Goal: Task Accomplishment & Management: Complete application form

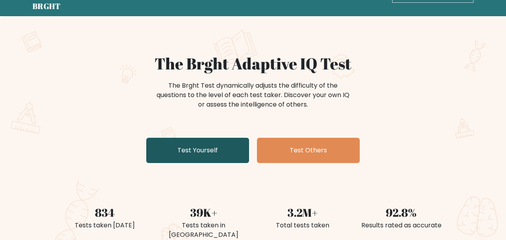
click at [218, 148] on link "Test Yourself" at bounding box center [197, 150] width 103 height 25
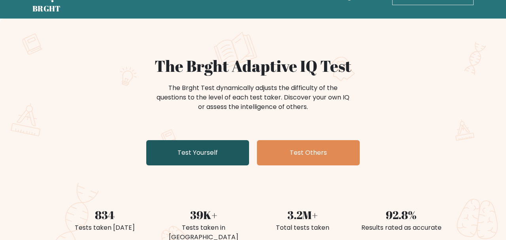
scroll to position [24, 0]
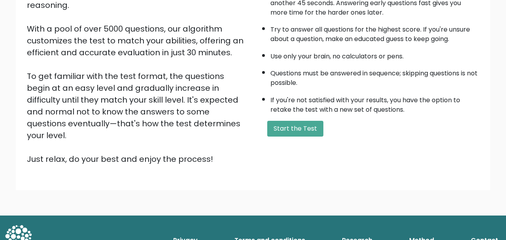
click at [305, 122] on div "A few things before you start: The test has 40 questions and needs to be finish…" at bounding box center [368, 62] width 231 height 205
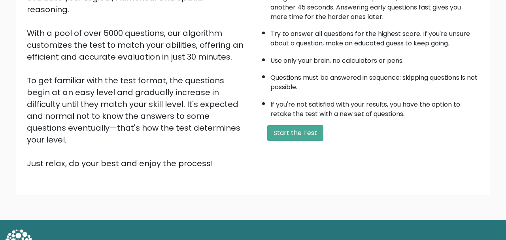
scroll to position [115, 0]
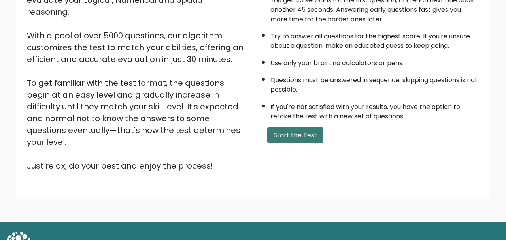
click at [304, 129] on button "Start the Test" at bounding box center [295, 136] width 56 height 16
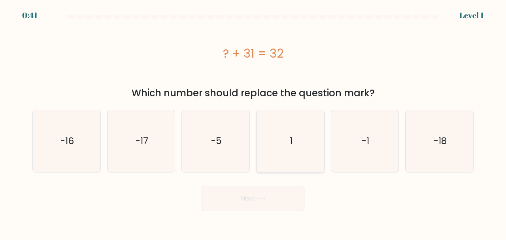
click at [278, 141] on icon "1" at bounding box center [290, 141] width 62 height 62
click at [253, 122] on input "d. 1" at bounding box center [253, 121] width 0 height 2
radio input "true"
click at [264, 195] on button "Next" at bounding box center [253, 198] width 103 height 25
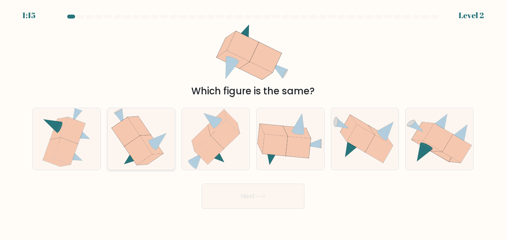
click at [156, 152] on icon at bounding box center [151, 144] width 23 height 19
click at [253, 122] on input "b." at bounding box center [253, 121] width 0 height 2
radio input "true"
click at [216, 184] on button "Next" at bounding box center [253, 196] width 103 height 25
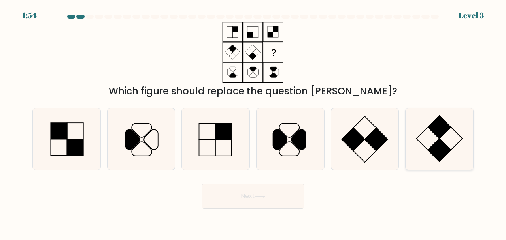
click at [439, 145] on rect at bounding box center [439, 150] width 23 height 23
click at [253, 122] on input "f." at bounding box center [253, 121] width 0 height 2
radio input "true"
click at [252, 207] on button "Next" at bounding box center [253, 196] width 103 height 25
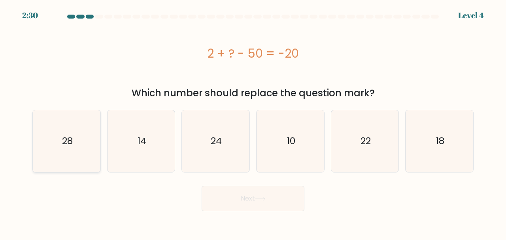
click at [74, 134] on icon "28" at bounding box center [67, 141] width 62 height 62
click at [253, 122] on input "a. 28" at bounding box center [253, 121] width 0 height 2
radio input "true"
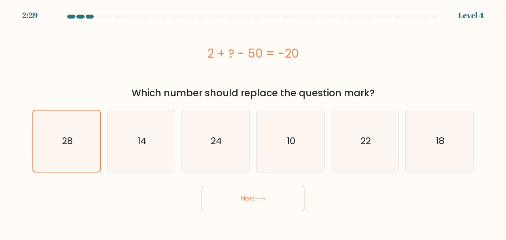
click at [255, 198] on button "Next" at bounding box center [253, 198] width 103 height 25
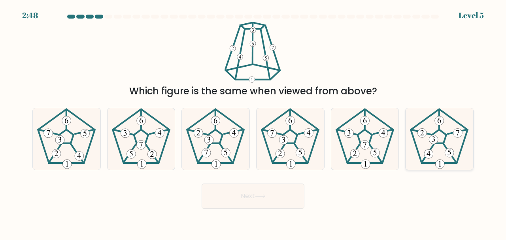
click at [429, 145] on icon at bounding box center [439, 139] width 62 height 62
click at [253, 122] on input "f." at bounding box center [253, 121] width 0 height 2
radio input "true"
click at [256, 200] on button "Next" at bounding box center [253, 196] width 103 height 25
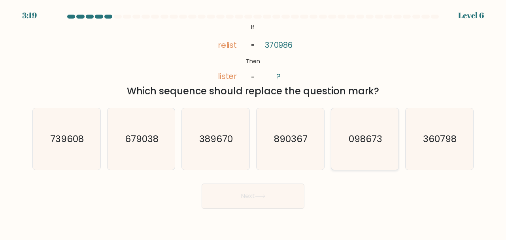
click at [362, 136] on text "098673" at bounding box center [366, 138] width 34 height 13
click at [253, 122] on input "e. 098673" at bounding box center [253, 121] width 0 height 2
radio input "true"
click at [231, 197] on button "Next" at bounding box center [253, 196] width 103 height 25
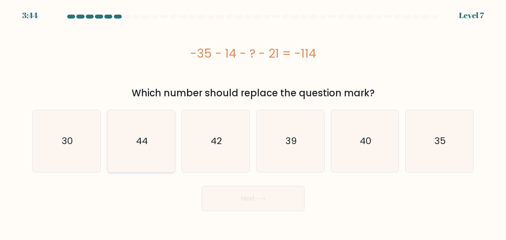
click at [144, 168] on icon "44" at bounding box center [141, 141] width 62 height 62
click at [253, 122] on input "b. 44" at bounding box center [253, 121] width 0 height 2
radio input "true"
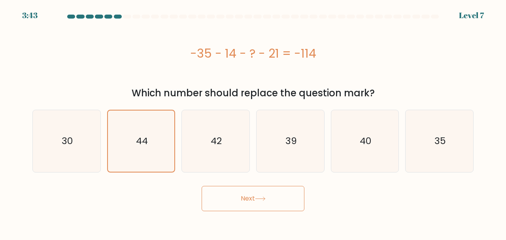
click at [235, 205] on button "Next" at bounding box center [253, 198] width 103 height 25
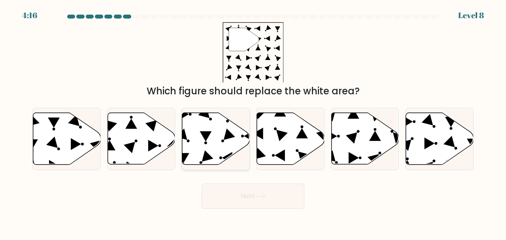
click at [227, 142] on icon at bounding box center [216, 139] width 68 height 52
click at [253, 122] on input "c." at bounding box center [253, 121] width 0 height 2
radio input "true"
click at [338, 143] on icon at bounding box center [365, 139] width 68 height 52
click at [253, 122] on input "e." at bounding box center [253, 121] width 0 height 2
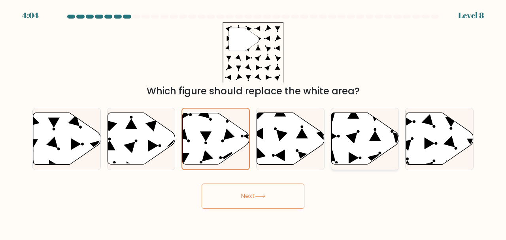
radio input "true"
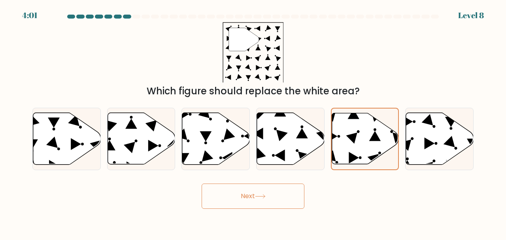
click at [275, 195] on button "Next" at bounding box center [253, 196] width 103 height 25
